Goal: Obtain resource: Download file/media

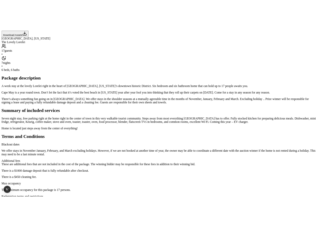
scroll to position [43, 0]
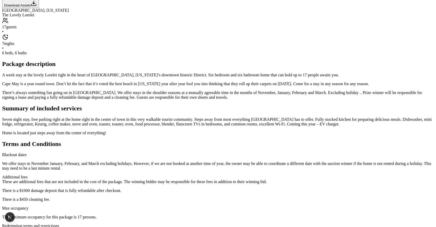
click at [39, 8] on button "Download Assets" at bounding box center [20, 3] width 37 height 9
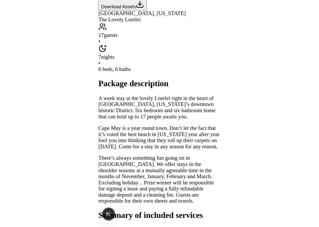
scroll to position [0, 0]
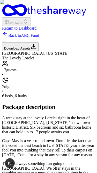
click at [39, 51] on button "Download Assets" at bounding box center [20, 47] width 37 height 9
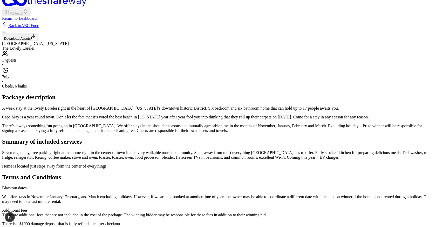
scroll to position [10, 0]
click at [39, 41] on button "Download Assets" at bounding box center [20, 36] width 37 height 9
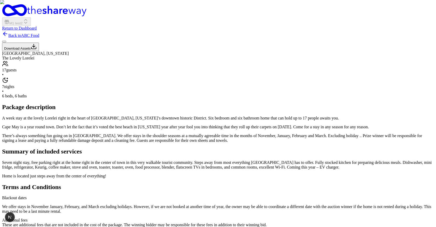
scroll to position [10, 0]
